Goal: Task Accomplishment & Management: Use online tool/utility

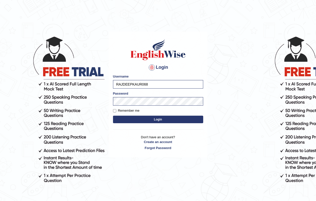
click at [154, 117] on button "Login" at bounding box center [158, 119] width 90 height 8
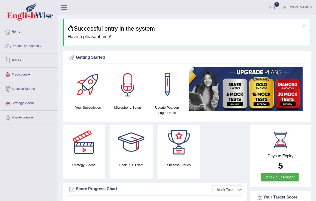
click at [18, 59] on link "Tests" at bounding box center [28, 59] width 57 height 13
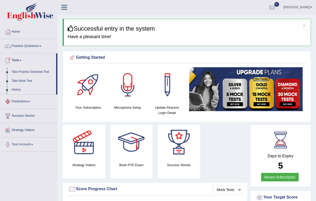
click at [18, 81] on link "Take Mock Test" at bounding box center [32, 80] width 47 height 9
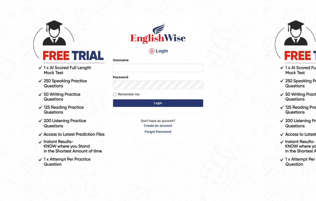
scroll to position [43, 0]
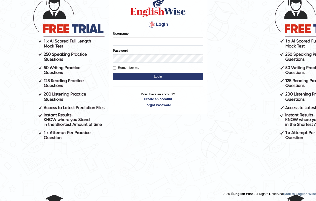
type input "RAJDEEPKAUR068"
click at [155, 77] on button "Login" at bounding box center [158, 77] width 90 height 8
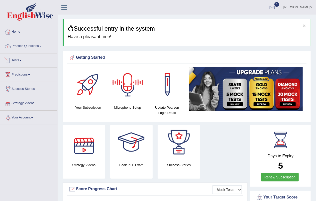
click at [18, 58] on link "Tests" at bounding box center [28, 59] width 57 height 13
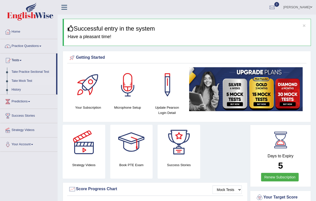
click at [26, 78] on link "Take Mock Test" at bounding box center [32, 80] width 47 height 9
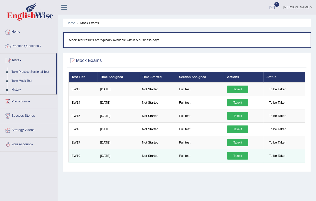
click at [232, 153] on link "Take it" at bounding box center [237, 156] width 21 height 8
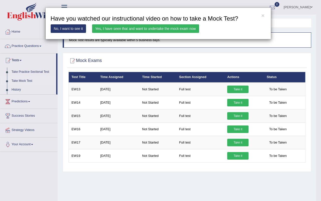
click at [153, 26] on link "Yes, I have seen that and want to undertake the mock exam now" at bounding box center [145, 28] width 107 height 9
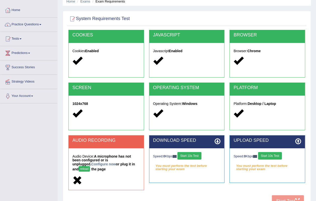
scroll to position [31, 0]
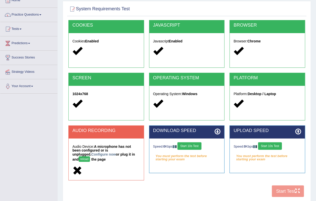
click at [191, 143] on button "Start 10s Test" at bounding box center [189, 146] width 24 height 8
click at [267, 144] on div "Speed: 0 Kbps Start 10s Test" at bounding box center [267, 146] width 68 height 9
click at [267, 145] on div "Speed: 0 Kbps Start 10s Test" at bounding box center [267, 146] width 68 height 9
click at [276, 147] on div "Speed: 0 Kbps Start 10s Test" at bounding box center [267, 146] width 68 height 9
click at [276, 145] on div "Speed: 0 Kbps Start 10s Test" at bounding box center [267, 146] width 68 height 9
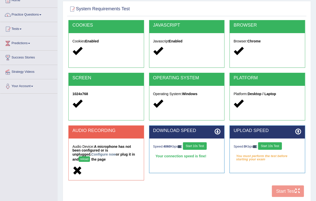
click at [275, 145] on button "Start 10s Test" at bounding box center [270, 146] width 24 height 8
click at [275, 145] on button "Start 10s Test" at bounding box center [276, 146] width 24 height 8
click at [278, 144] on button "Start 10s Test" at bounding box center [277, 146] width 24 height 8
click at [278, 143] on button "Start 10s Test" at bounding box center [277, 146] width 24 height 8
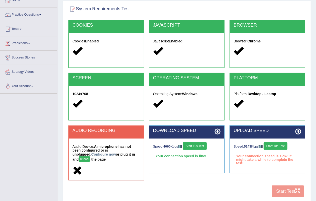
click at [278, 143] on button "Start 10s Test" at bounding box center [276, 146] width 24 height 8
click at [278, 143] on button "Start 10s Test" at bounding box center [277, 146] width 24 height 8
click at [278, 143] on button "Start 10s Test" at bounding box center [276, 146] width 24 height 8
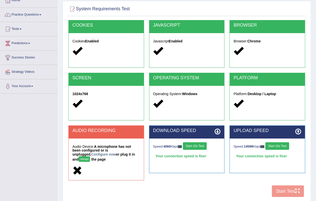
click at [198, 145] on button "Start 10s Test" at bounding box center [195, 146] width 24 height 8
click at [273, 147] on div "Speed: 14599 Kbps Start 10s Test" at bounding box center [267, 146] width 68 height 9
click at [273, 144] on div "Speed: 14599 Kbps Start 10s Test" at bounding box center [267, 146] width 68 height 9
click at [276, 142] on div "Speed: 14599 Kbps Start 10s Test" at bounding box center [267, 146] width 68 height 9
click at [190, 145] on button "Start 10s Test" at bounding box center [195, 146] width 24 height 8
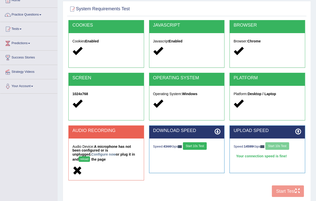
click at [190, 145] on button "Start 10s Test" at bounding box center [195, 146] width 24 height 8
click at [271, 146] on button "Start 10s Test" at bounding box center [277, 146] width 24 height 8
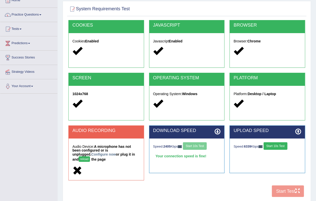
click at [271, 146] on button "Start 10s Test" at bounding box center [276, 146] width 24 height 8
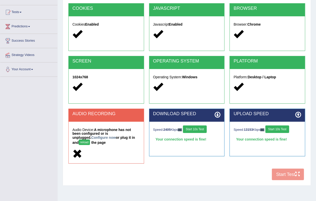
scroll to position [62, 0]
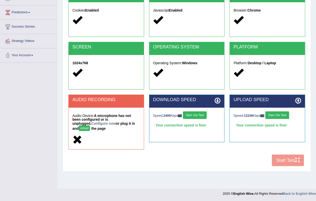
click at [277, 113] on button "Start 10s Test" at bounding box center [277, 115] width 24 height 8
click at [279, 160] on div "COOKIES Cookies Enabled JAVASCRIPT Javascript Enabled BROWSER Browser: Chrome S…" at bounding box center [186, 78] width 239 height 179
click at [197, 116] on div "Speed: 2405 Kbps Start 10s Test" at bounding box center [187, 115] width 68 height 9
click at [197, 114] on div "Speed: 2405 Kbps Start 10s Test" at bounding box center [187, 115] width 68 height 9
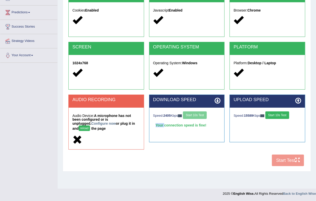
drag, startPoint x: 197, startPoint y: 114, endPoint x: 207, endPoint y: 114, distance: 10.0
click at [197, 114] on div "Speed: 2405 Kbps Start 10s Test" at bounding box center [187, 115] width 68 height 9
click at [276, 117] on button "Start 10s Test" at bounding box center [277, 115] width 24 height 8
click at [276, 115] on button "Start 10s Test" at bounding box center [277, 115] width 24 height 8
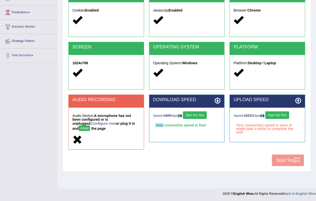
click at [276, 115] on button "Start 10s Test" at bounding box center [277, 115] width 24 height 8
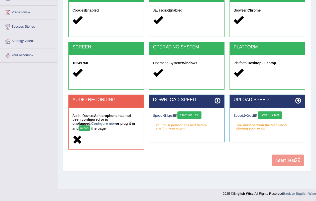
click at [273, 115] on button "Start 10s Test" at bounding box center [270, 115] width 24 height 8
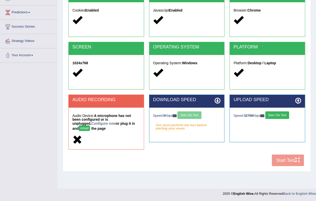
click at [190, 115] on div "Speed: 0 Kbps Start 10s Test" at bounding box center [187, 115] width 68 height 9
click at [190, 116] on button "Start 10s Test" at bounding box center [189, 115] width 24 height 8
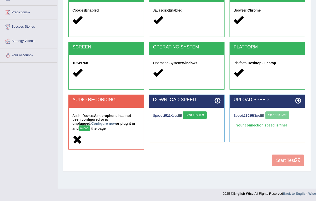
click at [189, 116] on button "Start 10s Test" at bounding box center [195, 115] width 24 height 8
click at [277, 109] on div "Speed: 33085 Kbps Start 10s Test Your connection speed is fine!" at bounding box center [267, 119] width 75 height 25
click at [277, 113] on button "Start 10s Test" at bounding box center [277, 115] width 24 height 8
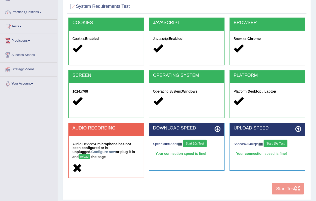
scroll to position [62, 0]
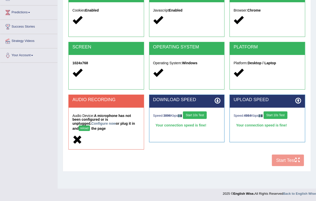
click at [282, 116] on button "Start 10s Test" at bounding box center [276, 115] width 24 height 8
click at [202, 116] on button "Start 10s Test" at bounding box center [195, 115] width 24 height 8
click at [276, 113] on button "Start 10s Test" at bounding box center [277, 115] width 24 height 8
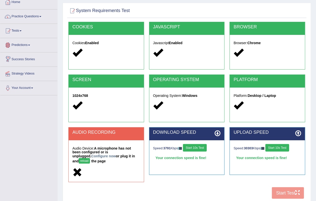
scroll to position [0, 0]
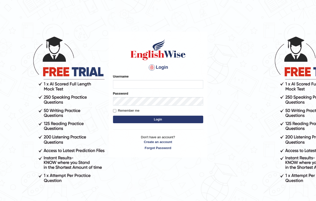
type input "RAJDEEPKAUR068"
click at [163, 120] on button "Login" at bounding box center [158, 119] width 90 height 8
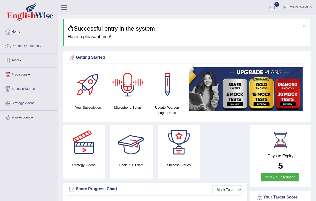
click at [21, 55] on link "Tests" at bounding box center [28, 59] width 57 height 13
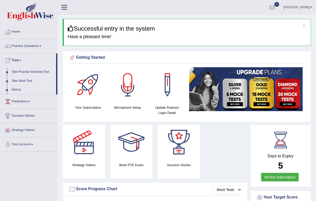
click at [31, 79] on link "Take Mock Test" at bounding box center [32, 80] width 47 height 9
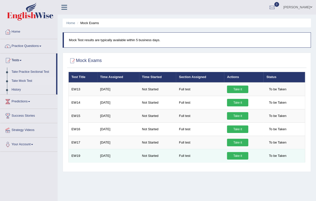
click at [235, 159] on link "Take it" at bounding box center [237, 156] width 21 height 8
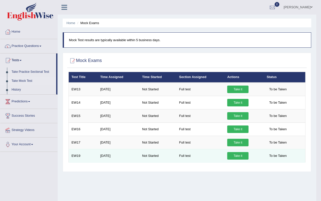
click at [237, 157] on div "× Have you watched our instructional video on how to take a Mock Test? No, I wa…" at bounding box center [186, 120] width 239 height 97
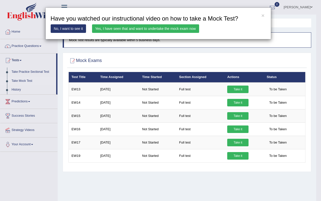
click at [153, 30] on link "Yes, I have seen that and want to undertake the mock exam now" at bounding box center [145, 28] width 107 height 9
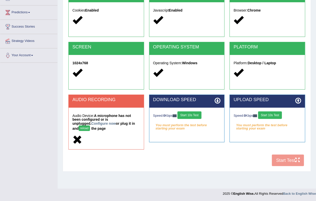
click at [187, 115] on button "Start 10s Test" at bounding box center [189, 115] width 24 height 8
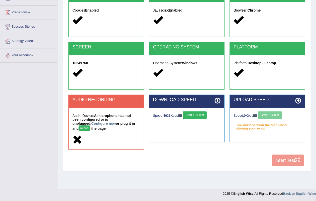
click at [264, 114] on div "Speed: 0 Kbps Start 10s Test" at bounding box center [267, 115] width 68 height 9
drag, startPoint x: 268, startPoint y: 113, endPoint x: 288, endPoint y: 116, distance: 21.0
click at [268, 113] on div "Speed: 0 Kbps Start 10s Test" at bounding box center [267, 115] width 68 height 9
click at [275, 116] on button "Start 10s Test" at bounding box center [270, 115] width 24 height 8
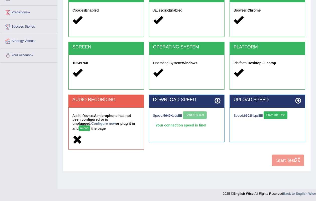
click at [274, 115] on button "Start 10s Test" at bounding box center [276, 115] width 24 height 8
click at [278, 109] on div "Speed: 12147 Kbps Start 10s Test Your connection speed is fine!" at bounding box center [267, 119] width 75 height 25
click at [278, 113] on button "Start 10s Test" at bounding box center [277, 115] width 24 height 8
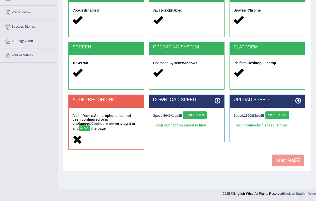
click at [278, 113] on button "Start 10s Test" at bounding box center [277, 115] width 24 height 8
click at [278, 113] on button "Start 10s Test" at bounding box center [276, 115] width 24 height 8
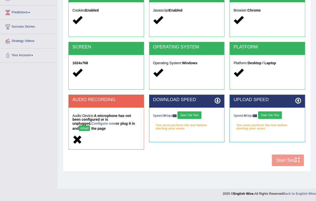
click at [271, 113] on button "Start 10s Test" at bounding box center [270, 115] width 24 height 8
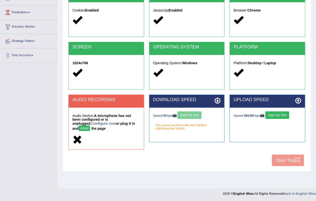
click at [196, 112] on div "Speed: 0 Kbps Start 10s Test" at bounding box center [187, 115] width 68 height 9
click at [195, 112] on div "Speed: 0 Kbps Start 10s Test" at bounding box center [187, 115] width 68 height 9
click at [188, 112] on button "Start 10s Test" at bounding box center [189, 115] width 24 height 8
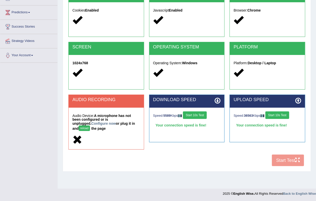
click at [279, 114] on button "Start 10s Test" at bounding box center [277, 115] width 24 height 8
click at [291, 158] on div "COOKIES Cookies Enabled JAVASCRIPT Javascript Enabled BROWSER Browser: Chrome S…" at bounding box center [186, 78] width 239 height 179
click at [198, 118] on button "Start 10s Test" at bounding box center [195, 115] width 24 height 8
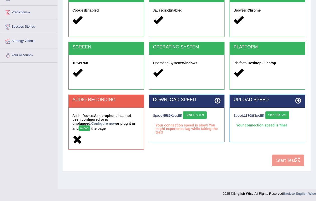
click at [198, 118] on button "Start 10s Test" at bounding box center [195, 115] width 24 height 8
click at [207, 113] on button "Start 10s Test" at bounding box center [195, 115] width 24 height 8
click at [279, 113] on button "Start 10s Test" at bounding box center [277, 115] width 24 height 8
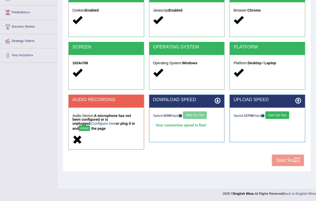
click at [279, 113] on button "Start 10s Test" at bounding box center [277, 115] width 24 height 8
click at [279, 113] on button "Start 10s Test" at bounding box center [276, 115] width 24 height 8
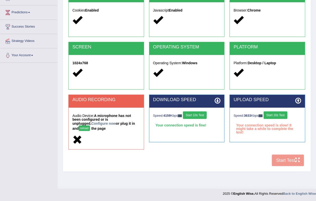
click at [279, 113] on button "Start 10s Test" at bounding box center [276, 115] width 24 height 8
click at [280, 116] on button "Start 10s Test" at bounding box center [277, 115] width 24 height 8
click at [279, 117] on button "Start 10s Test" at bounding box center [277, 115] width 24 height 8
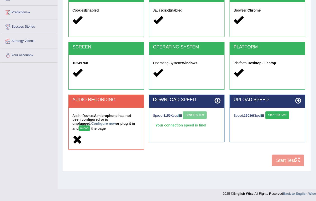
click at [279, 117] on button "Start 10s Test" at bounding box center [277, 115] width 24 height 8
click at [283, 115] on button "Start 10s Test" at bounding box center [277, 115] width 24 height 8
click at [283, 115] on button "Start 10s Test" at bounding box center [276, 115] width 24 height 8
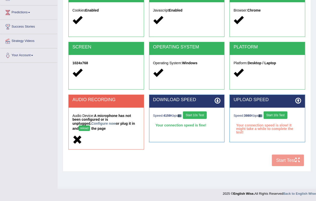
click at [283, 115] on button "Start 10s Test" at bounding box center [276, 115] width 24 height 8
click at [278, 162] on div "COOKIES Cookies Enabled JAVASCRIPT Javascript Enabled BROWSER Browser: Chrome S…" at bounding box center [186, 78] width 239 height 179
click at [286, 113] on button "Start 10s Test" at bounding box center [277, 115] width 24 height 8
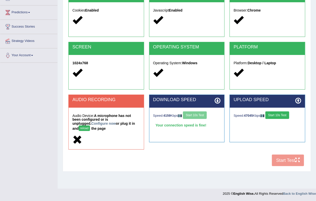
click at [286, 113] on button "Start 10s Test" at bounding box center [277, 115] width 24 height 8
click at [286, 111] on button "Start 10s Test" at bounding box center [277, 115] width 24 height 8
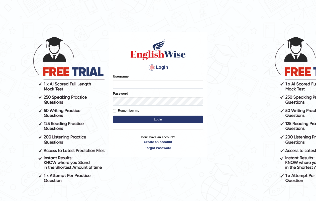
type input "RAJDEEPKAUR068"
click at [164, 120] on button "Login" at bounding box center [158, 119] width 90 height 8
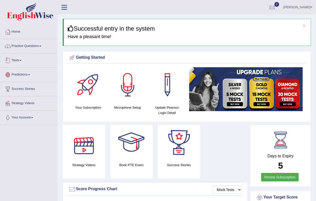
click at [17, 58] on link "Tests" at bounding box center [28, 59] width 57 height 13
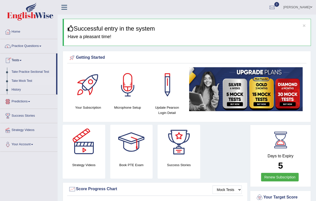
click at [33, 80] on link "Take Mock Test" at bounding box center [32, 80] width 47 height 9
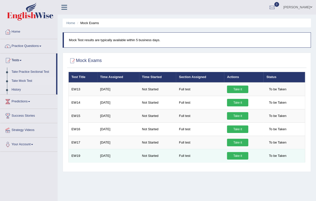
click at [234, 154] on link "Take it" at bounding box center [237, 156] width 21 height 8
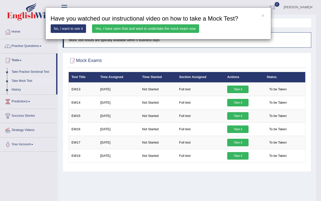
click at [160, 29] on link "Yes, I have seen that and want to undertake the mock exam now" at bounding box center [145, 28] width 107 height 9
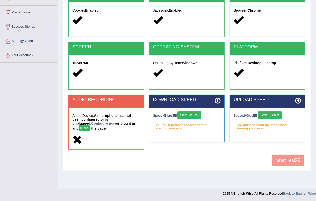
click at [189, 109] on div "Speed: 0 Kbps Start 10s Test You must perform the test before starting your exa…" at bounding box center [186, 119] width 75 height 25
click at [189, 113] on button "Start 10s Test" at bounding box center [189, 115] width 24 height 8
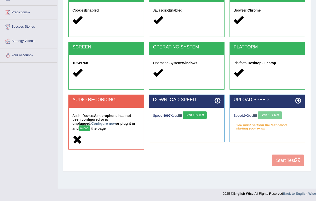
click at [190, 113] on button "Start 10s Test" at bounding box center [195, 115] width 24 height 8
click at [191, 113] on button "Start 10s Test" at bounding box center [195, 115] width 24 height 8
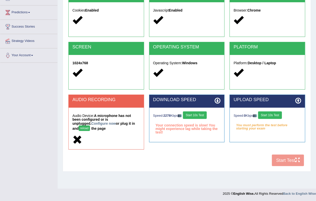
click at [275, 114] on button "Start 10s Test" at bounding box center [270, 115] width 24 height 8
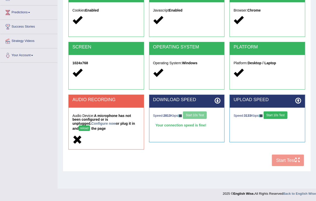
click at [275, 114] on button "Start 10s Test" at bounding box center [276, 115] width 24 height 8
click at [282, 161] on div "COOKIES Cookies Enabled JAVASCRIPT Javascript Enabled BROWSER Browser: Chrome S…" at bounding box center [186, 78] width 239 height 179
click at [283, 161] on div "COOKIES Cookies Enabled JAVASCRIPT Javascript Enabled BROWSER Browser: Chrome S…" at bounding box center [186, 78] width 239 height 179
click at [276, 111] on button "Start 10s Test" at bounding box center [277, 115] width 24 height 8
click at [279, 157] on div "COOKIES Cookies Enabled JAVASCRIPT Javascript Enabled BROWSER Browser: Chrome S…" at bounding box center [186, 78] width 239 height 179
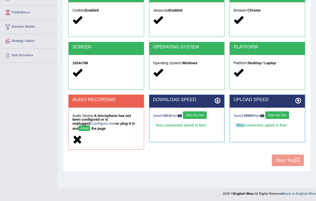
click at [280, 157] on div "COOKIES Cookies Enabled JAVASCRIPT Javascript Enabled BROWSER Browser: Chrome S…" at bounding box center [186, 78] width 239 height 179
